Goal: Task Accomplishment & Management: Use online tool/utility

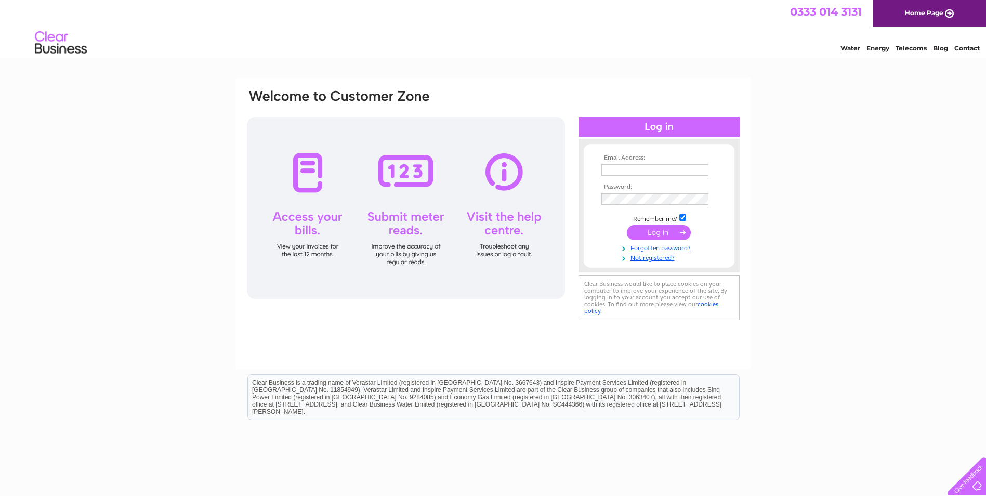
type input "[PERSON_NAME][EMAIL_ADDRESS][DOMAIN_NAME]"
click at [667, 231] on input "submit" at bounding box center [659, 232] width 64 height 15
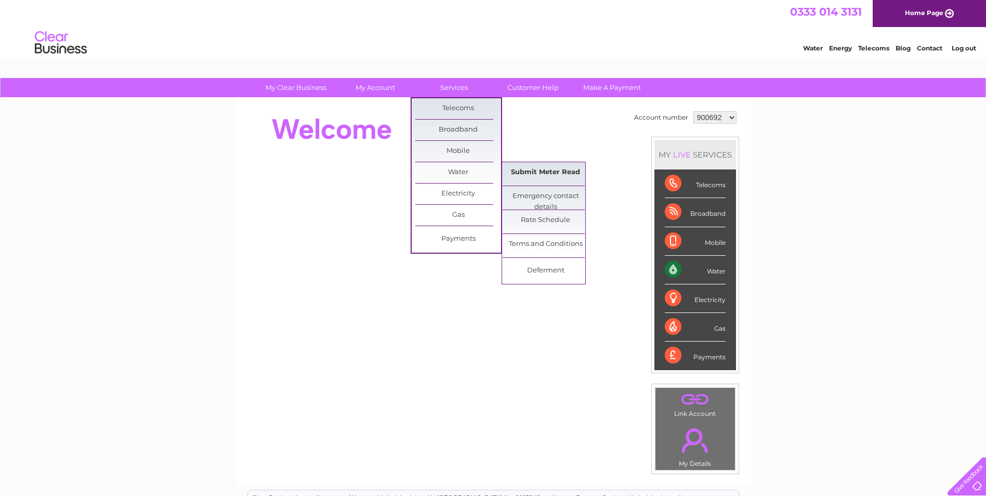
click at [539, 171] on link "Submit Meter Read" at bounding box center [546, 172] width 86 height 21
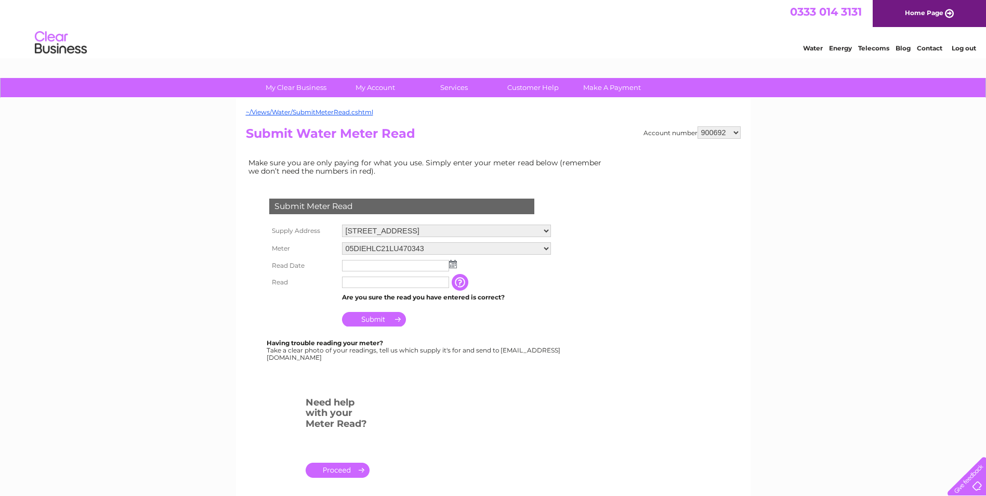
click at [452, 265] on img at bounding box center [453, 264] width 8 height 8
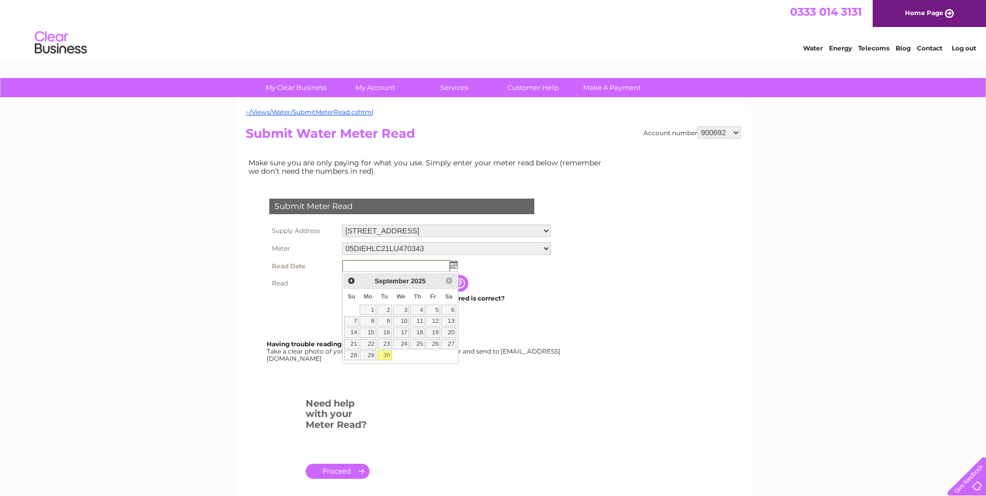
click at [389, 356] on link "30" at bounding box center [384, 355] width 15 height 10
type input "2025/09/30"
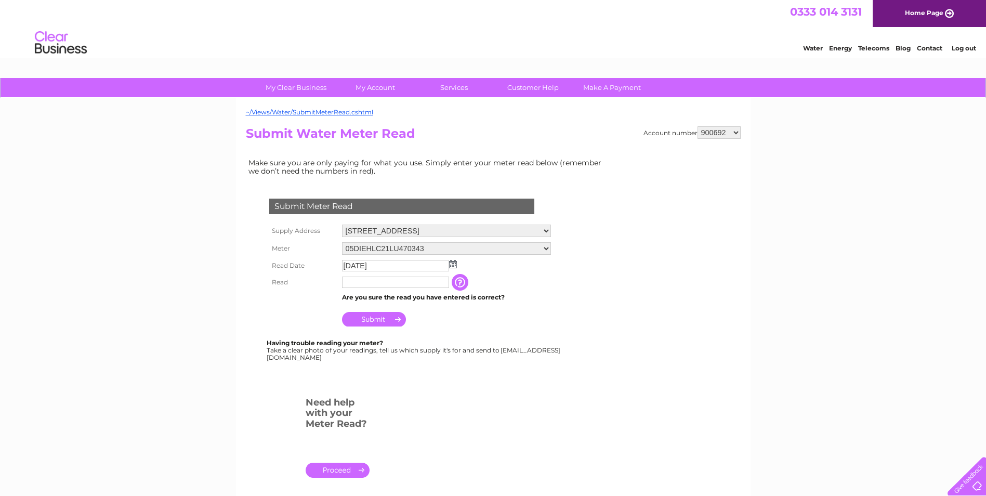
click at [393, 285] on input "text" at bounding box center [395, 282] width 107 height 11
type input "04285"
click at [370, 322] on input "Submit" at bounding box center [374, 319] width 64 height 15
